Goal: Task Accomplishment & Management: Use online tool/utility

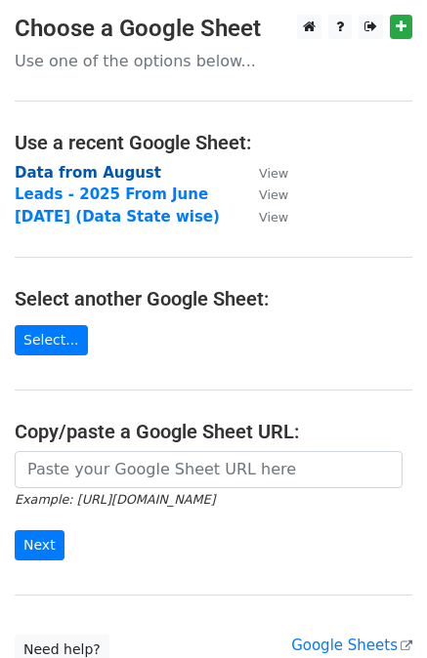
click at [109, 165] on strong "Data from August" at bounding box center [88, 173] width 146 height 18
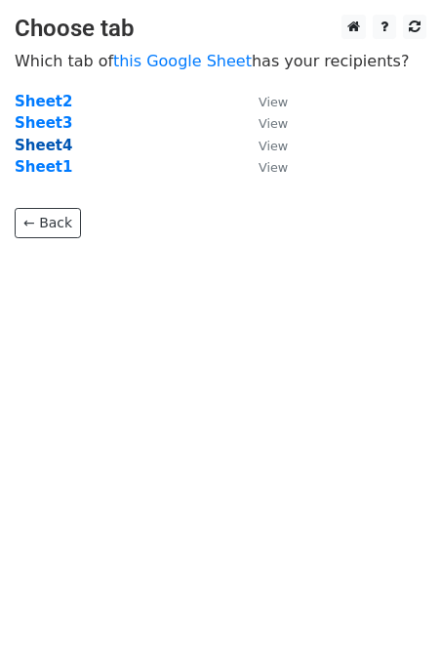
click at [52, 138] on strong "Sheet4" at bounding box center [44, 146] width 58 height 18
